Goal: Task Accomplishment & Management: Manage account settings

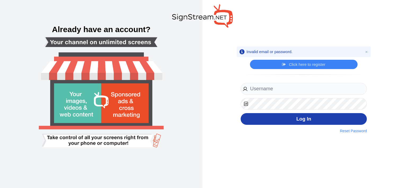
type input "dhubert@kushner.com"
click at [301, 120] on button "Log In" at bounding box center [304, 119] width 126 height 12
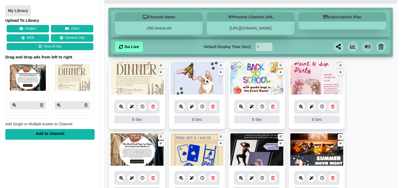
scroll to position [27, 0]
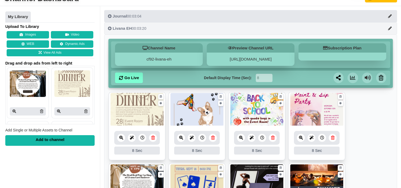
click at [116, 29] on span "Livana EH" at bounding box center [122, 28] width 19 height 5
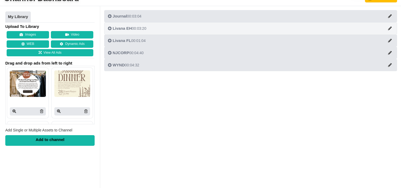
click at [109, 29] on icon "button" at bounding box center [110, 29] width 4 height 4
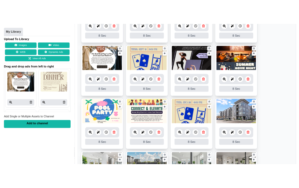
scroll to position [159, 0]
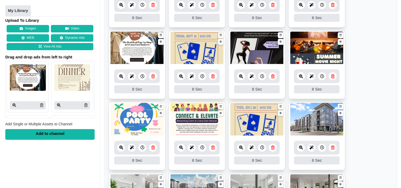
click at [331, 76] on icon at bounding box center [332, 76] width 3 height 4
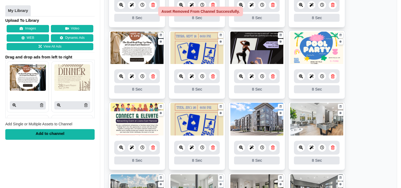
click at [333, 76] on icon at bounding box center [332, 76] width 3 height 4
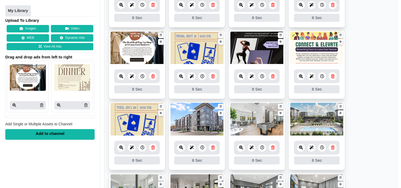
click at [314, 51] on img at bounding box center [316, 48] width 53 height 33
click at [318, 49] on img at bounding box center [316, 48] width 53 height 33
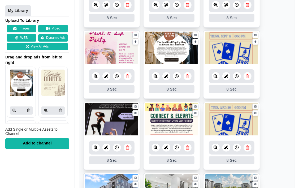
click at [125, 148] on link at bounding box center [128, 147] width 8 height 8
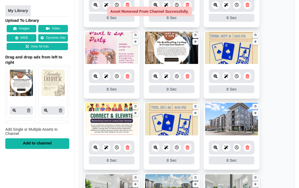
click at [125, 77] on link at bounding box center [128, 76] width 8 height 8
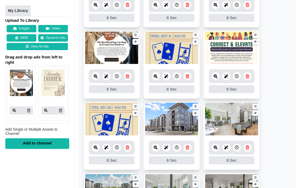
click at [127, 149] on link at bounding box center [128, 147] width 8 height 8
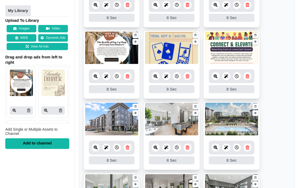
click at [232, 50] on img at bounding box center [231, 48] width 53 height 33
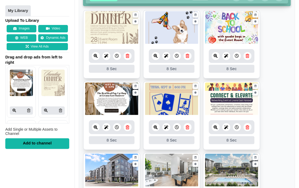
scroll to position [106, 0]
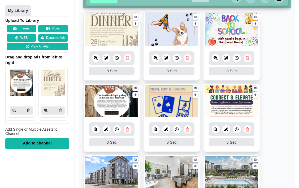
click at [239, 30] on img at bounding box center [231, 29] width 53 height 33
click at [246, 57] on icon at bounding box center [246, 58] width 3 height 4
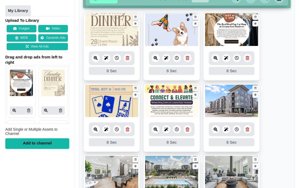
click at [175, 97] on img at bounding box center [171, 101] width 53 height 33
click at [175, 93] on img at bounding box center [171, 101] width 53 height 33
click at [187, 129] on icon at bounding box center [187, 129] width 3 height 4
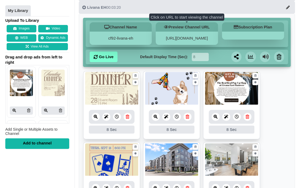
scroll to position [0, 0]
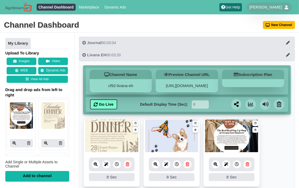
click at [109, 103] on link "Go Live" at bounding box center [104, 104] width 28 height 11
